Goal: Information Seeking & Learning: Learn about a topic

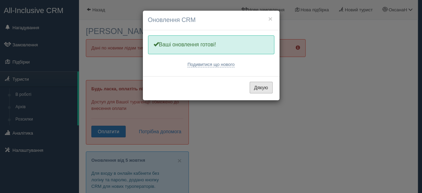
click at [258, 86] on button "Дякую" at bounding box center [260, 88] width 23 height 12
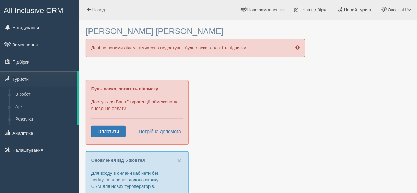
scroll to position [27, 0]
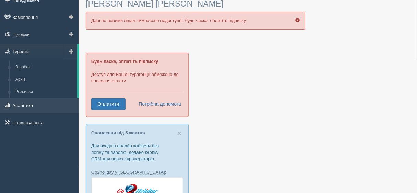
click at [40, 108] on link "Аналітика" at bounding box center [39, 105] width 79 height 15
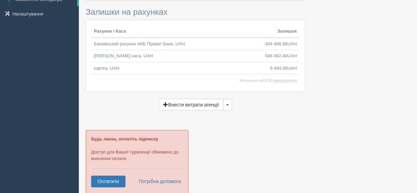
scroll to position [165, 0]
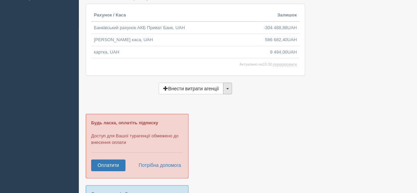
click at [227, 89] on button "button" at bounding box center [227, 89] width 9 height 12
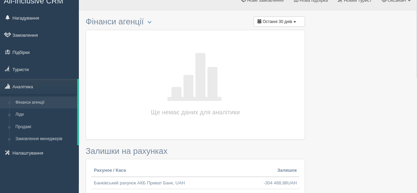
scroll to position [0, 0]
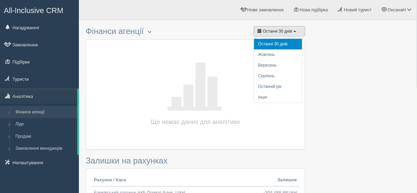
click at [271, 32] on span "Останні 30 днів" at bounding box center [278, 31] width 30 height 5
click at [266, 97] on li "Інше" at bounding box center [278, 97] width 48 height 11
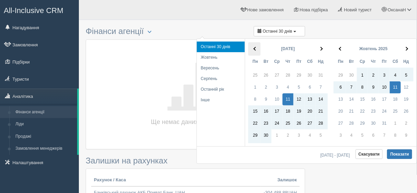
click at [257, 48] on span at bounding box center [256, 49] width 4 height 4
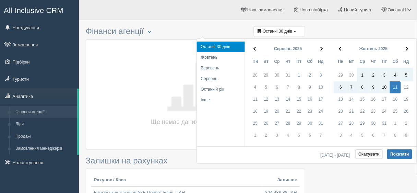
click at [257, 48] on span at bounding box center [256, 49] width 4 height 4
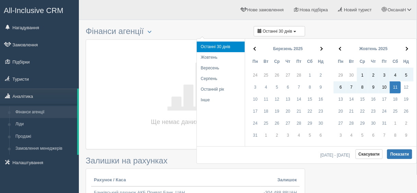
click at [257, 48] on span at bounding box center [256, 49] width 4 height 4
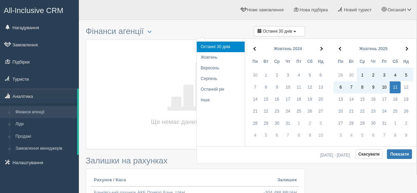
click at [257, 48] on span at bounding box center [256, 49] width 4 height 4
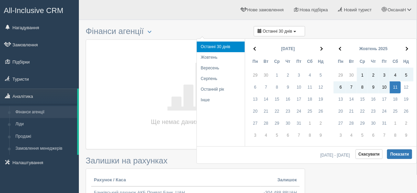
click at [257, 48] on span at bounding box center [256, 49] width 4 height 4
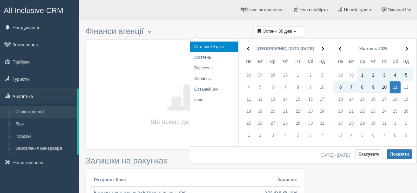
click at [251, 48] on span at bounding box center [249, 49] width 4 height 4
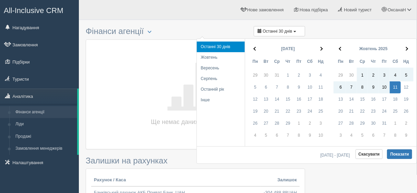
click at [257, 48] on span at bounding box center [256, 49] width 4 height 4
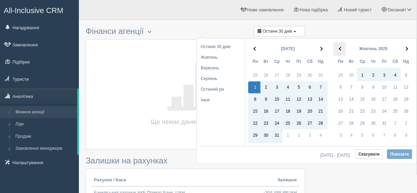
click at [341, 50] on th at bounding box center [340, 48] width 12 height 13
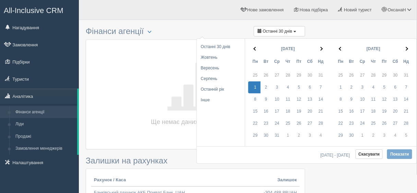
click at [341, 50] on th at bounding box center [340, 48] width 12 height 13
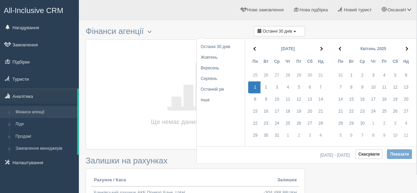
click at [341, 50] on th at bounding box center [340, 48] width 12 height 13
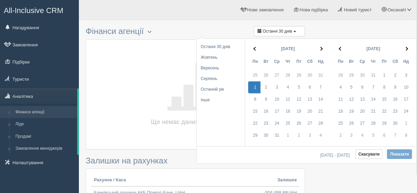
click at [341, 50] on th at bounding box center [340, 48] width 12 height 13
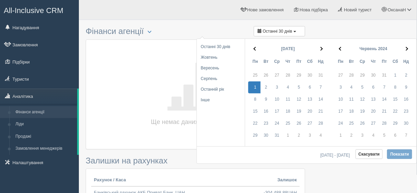
click at [341, 50] on th at bounding box center [340, 48] width 12 height 13
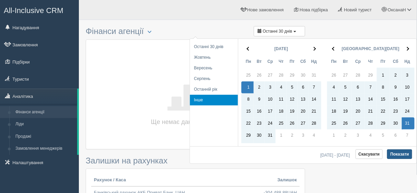
click at [398, 152] on button "Показати" at bounding box center [399, 154] width 25 height 10
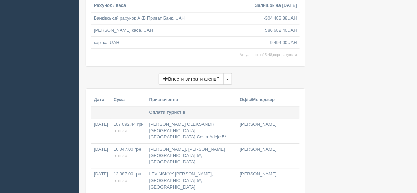
scroll to position [357, 0]
click at [228, 78] on span "button" at bounding box center [227, 78] width 3 height 1
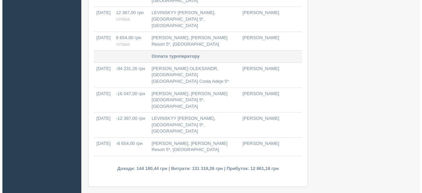
scroll to position [522, 0]
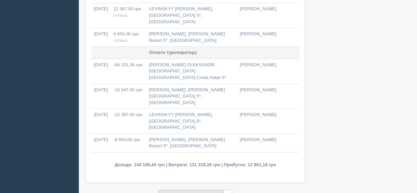
click at [211, 190] on button "Внести витрати агенції" at bounding box center [191, 196] width 65 height 12
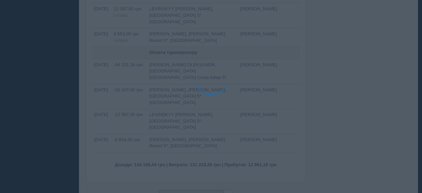
type input "11.10.2025"
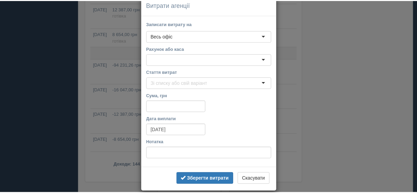
scroll to position [23, 0]
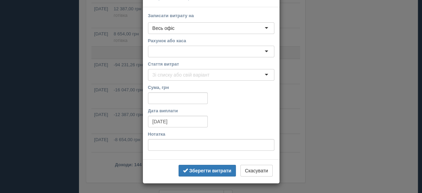
click at [295, 119] on div "видалити Витрати агенції Записати витрату на ФОП Нестерчук Оксана Володимирівна…" at bounding box center [211, 96] width 422 height 193
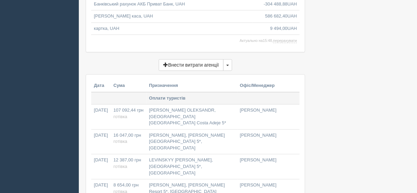
scroll to position [357, 0]
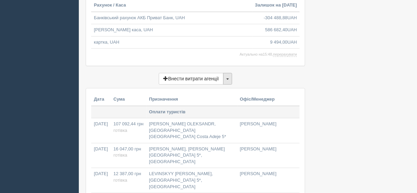
click at [228, 78] on span "button" at bounding box center [227, 78] width 3 height 1
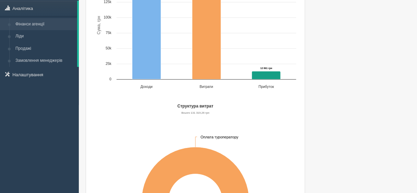
scroll to position [82, 0]
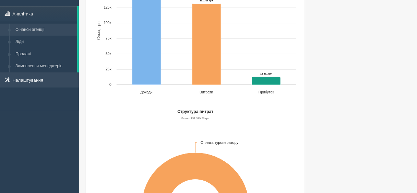
click at [27, 81] on link "Налаштування" at bounding box center [39, 79] width 79 height 15
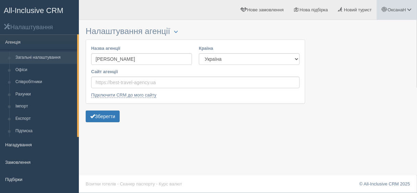
click at [398, 10] on span "ОксанаН" at bounding box center [397, 9] width 18 height 5
click at [364, 43] on span "Моя аналітика" at bounding box center [371, 45] width 30 height 5
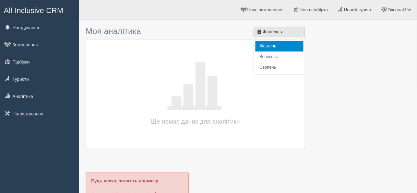
click at [264, 33] on span "Жовтень" at bounding box center [271, 32] width 17 height 5
click at [273, 30] on span "Жовтень" at bounding box center [271, 32] width 17 height 5
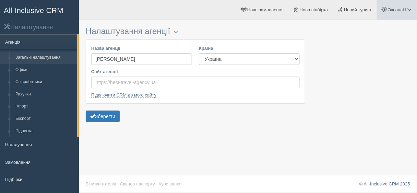
click at [401, 11] on span "ОксанаН" at bounding box center [397, 9] width 18 height 5
click at [367, 44] on span "Моя аналітика" at bounding box center [371, 45] width 30 height 5
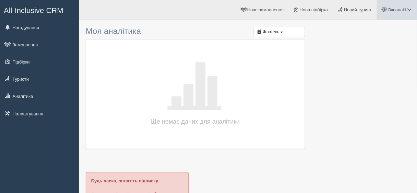
click at [391, 11] on span "ОксанаН" at bounding box center [397, 9] width 18 height 5
click at [359, 42] on link "Моя аналітика" at bounding box center [379, 45] width 75 height 15
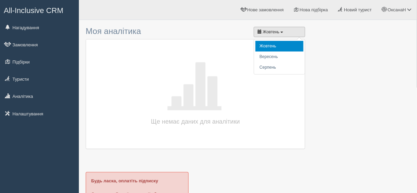
click at [274, 27] on button "Жовтень" at bounding box center [279, 32] width 51 height 10
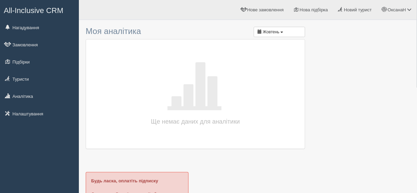
click at [40, 11] on span "All-Inclusive CRM" at bounding box center [34, 10] width 60 height 9
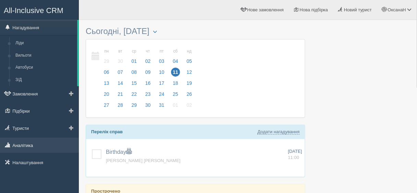
click at [28, 145] on link "Аналітика" at bounding box center [39, 145] width 79 height 15
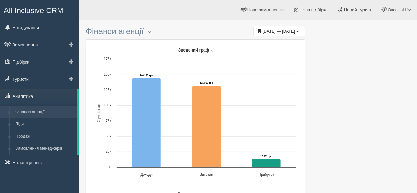
click at [40, 111] on link "Фінанси агенції" at bounding box center [44, 112] width 65 height 12
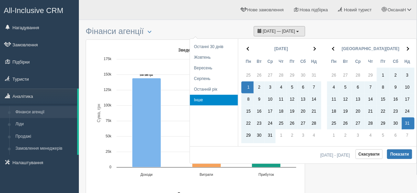
click at [276, 29] on span "[DATE] — [DATE]" at bounding box center [279, 31] width 32 height 5
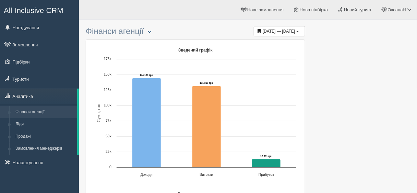
click at [149, 33] on button "button" at bounding box center [150, 32] width 12 height 8
click at [152, 30] on span "button" at bounding box center [150, 32] width 4 height 4
click at [32, 138] on link "Продажі" at bounding box center [44, 136] width 65 height 12
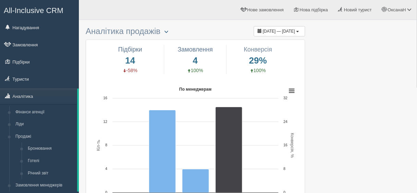
click at [168, 31] on span "button" at bounding box center [166, 32] width 4 height 4
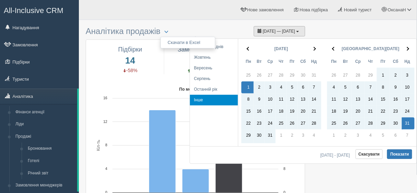
click at [301, 30] on button "[DATE] — [DATE]" at bounding box center [279, 31] width 51 height 10
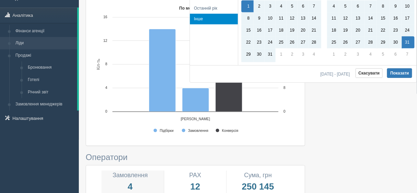
scroll to position [82, 0]
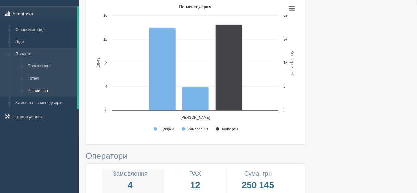
click at [43, 89] on link "Річний звіт" at bounding box center [51, 91] width 52 height 12
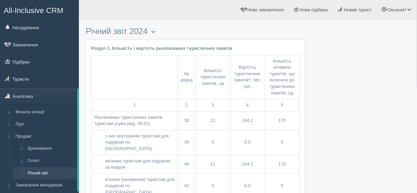
click at [155, 30] on span "button" at bounding box center [154, 32] width 4 height 4
click at [155, 32] on span "button" at bounding box center [154, 32] width 4 height 4
click at [394, 9] on span "ОксанаН" at bounding box center [397, 9] width 18 height 5
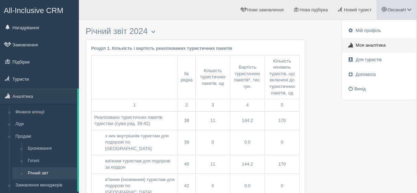
click at [376, 48] on link "Моя аналітика" at bounding box center [379, 45] width 75 height 15
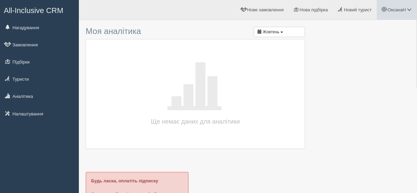
click at [394, 10] on span "ОксанаН" at bounding box center [397, 9] width 18 height 5
click at [373, 27] on link "Мій профіль" at bounding box center [379, 30] width 75 height 15
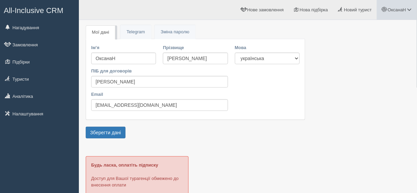
click at [397, 10] on span "ОксанаН" at bounding box center [397, 9] width 18 height 5
click at [365, 86] on link "Вихід" at bounding box center [379, 89] width 75 height 15
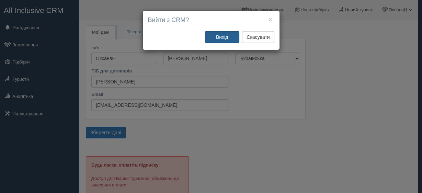
click at [222, 34] on button "Вихід" at bounding box center [222, 37] width 34 height 12
